Goal: Communication & Community: Answer question/provide support

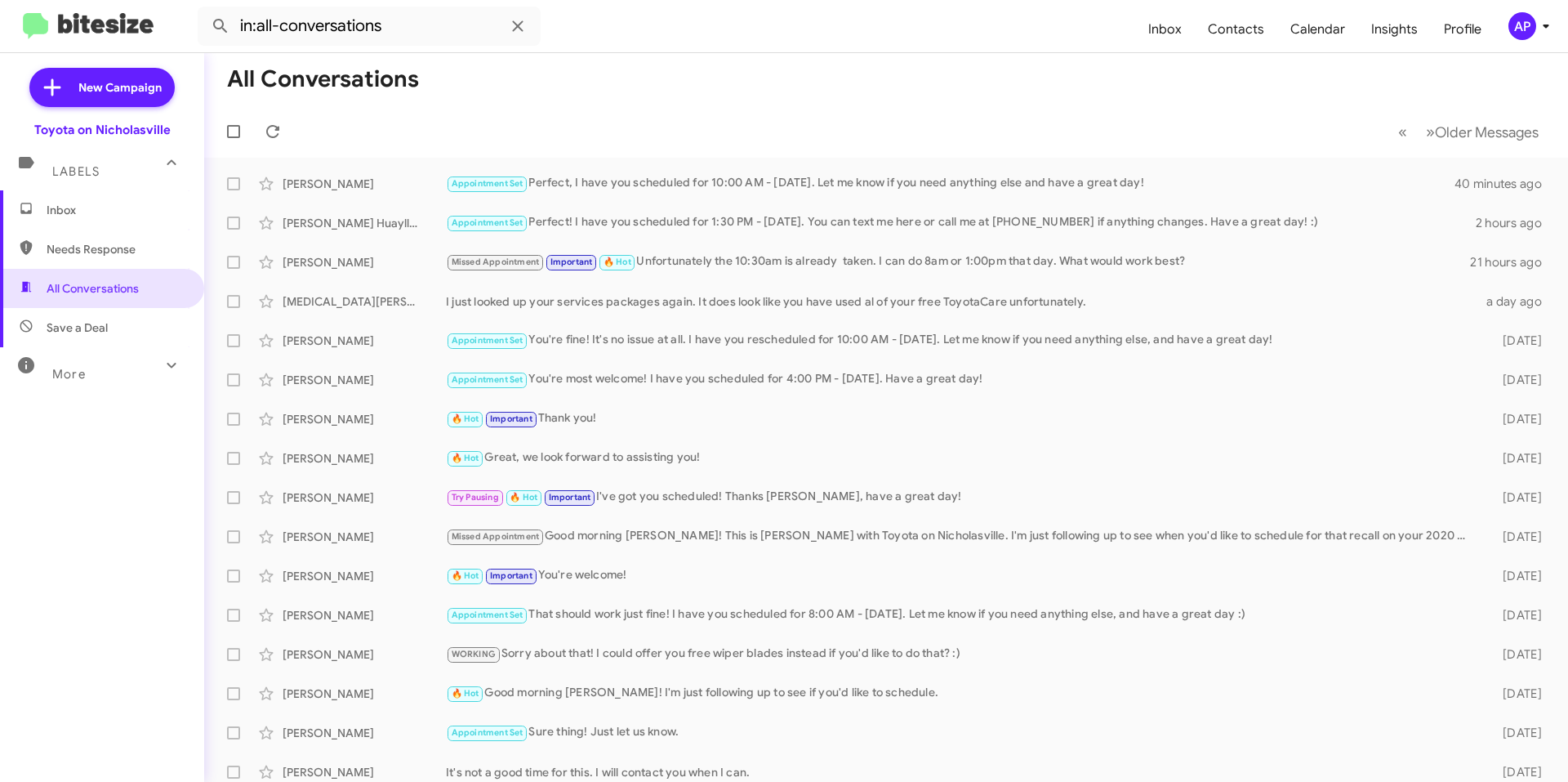
click at [97, 204] on span "Inbox" at bounding box center [115, 210] width 139 height 16
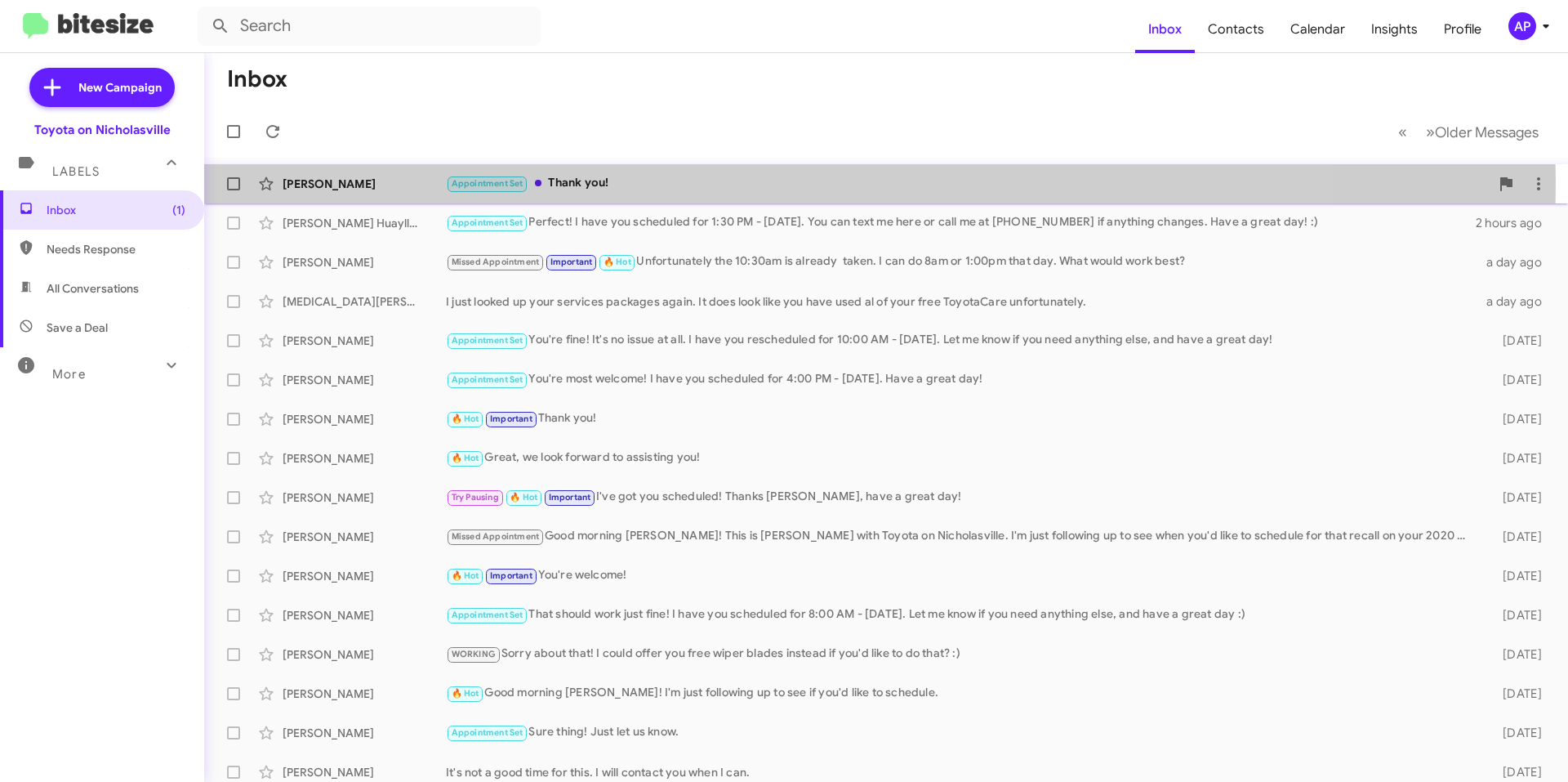
click at [718, 184] on div "Appointment Set Thank you!" at bounding box center [967, 183] width 1044 height 19
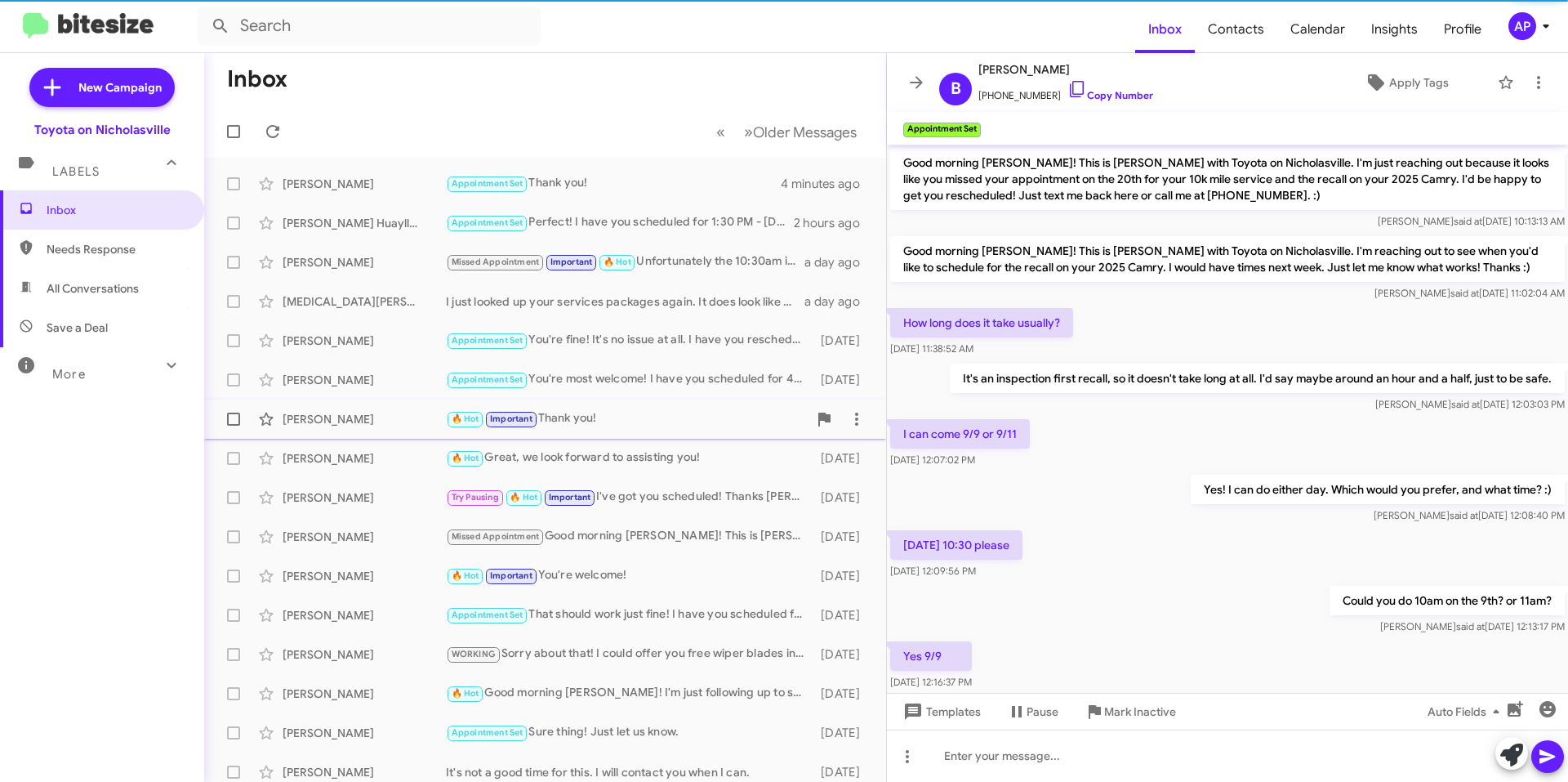
scroll to position [244, 0]
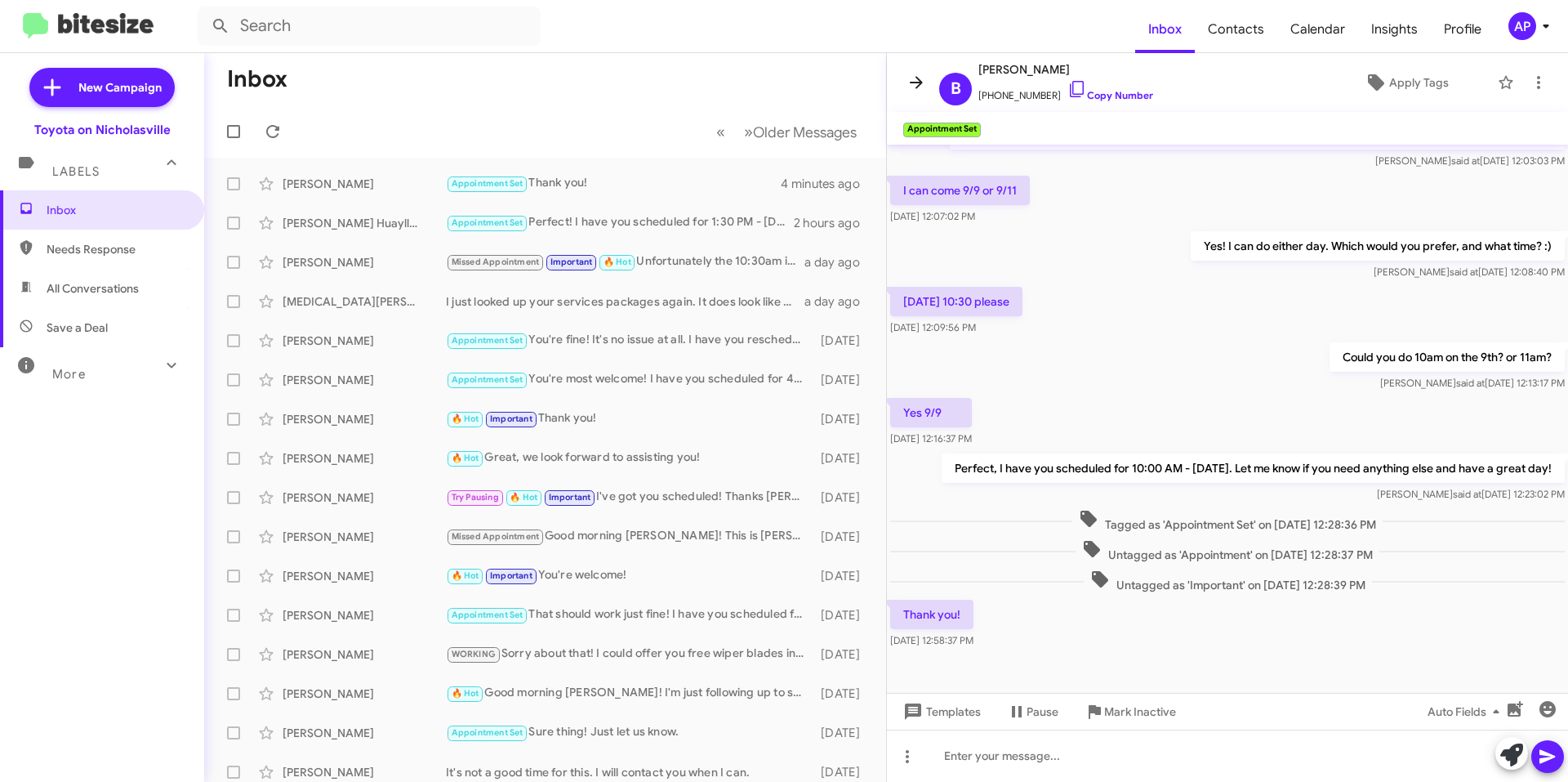
click at [909, 72] on button at bounding box center [916, 82] width 33 height 33
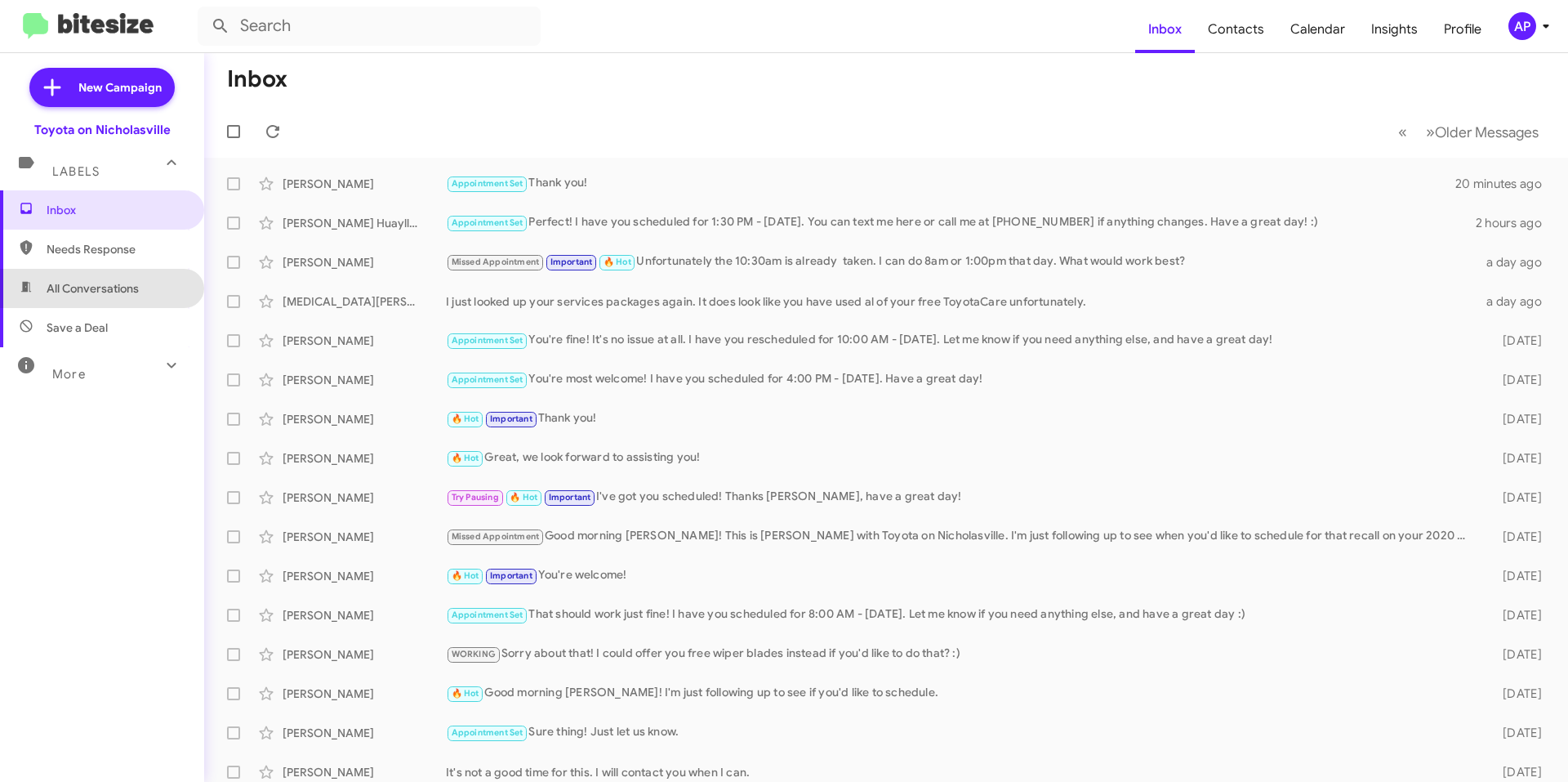
click at [116, 285] on span "All Conversations" at bounding box center [92, 287] width 92 height 16
type input "in:all-conversations"
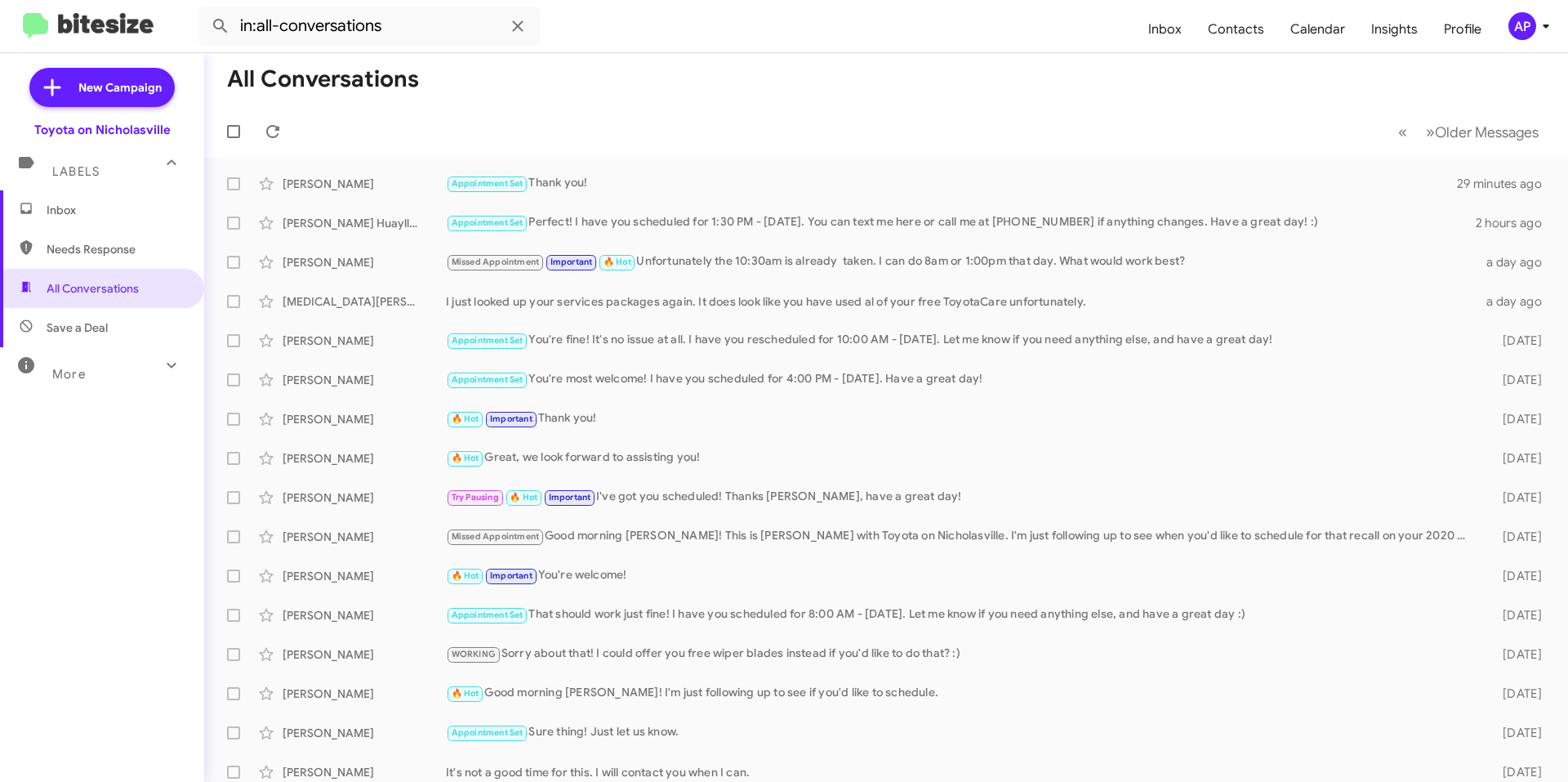
click at [814, 103] on mat-toolbar-row "All Conversations" at bounding box center [886, 79] width 1364 height 52
